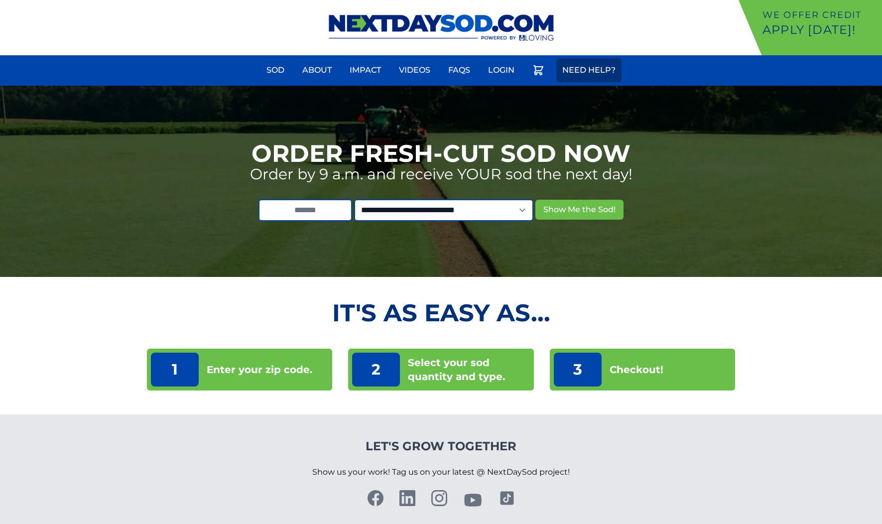
click at [593, 78] on link "Need Help?" at bounding box center [588, 70] width 65 height 24
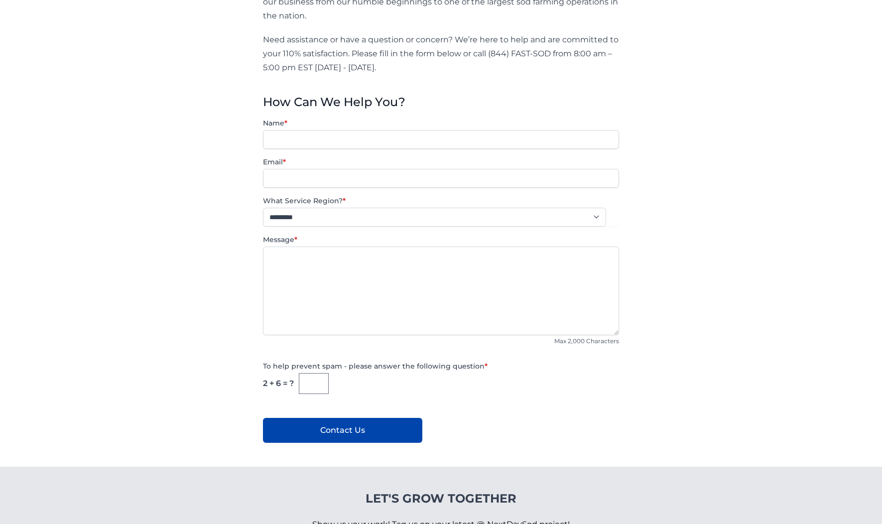
scroll to position [220, 0]
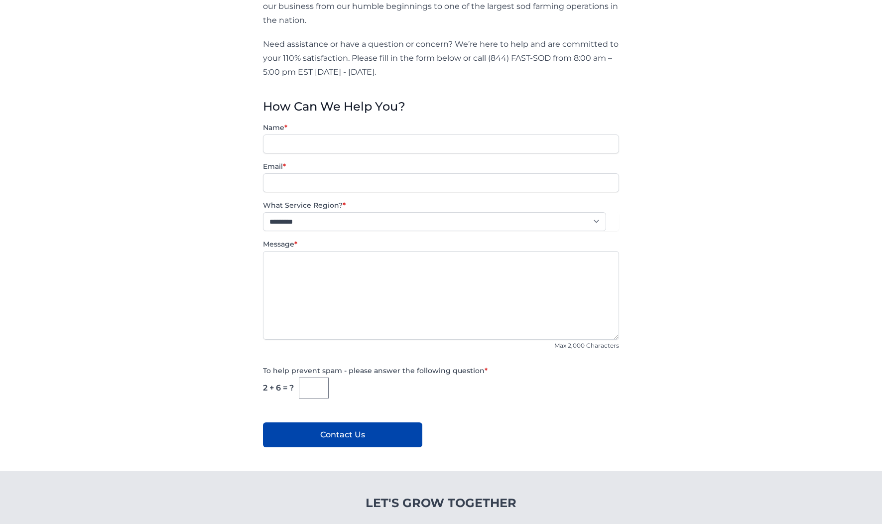
click at [573, 67] on p "Need assistance or have a question or concern? We’re here to help and are commi…" at bounding box center [441, 58] width 356 height 42
drag, startPoint x: 554, startPoint y: 56, endPoint x: 287, endPoint y: 69, distance: 266.8
click at [287, 69] on p "Need assistance or have a question or concern? We’re here to help and are commi…" at bounding box center [441, 58] width 356 height 42
copy p "(844) FAST-SOD"
